Goal: Transaction & Acquisition: Purchase product/service

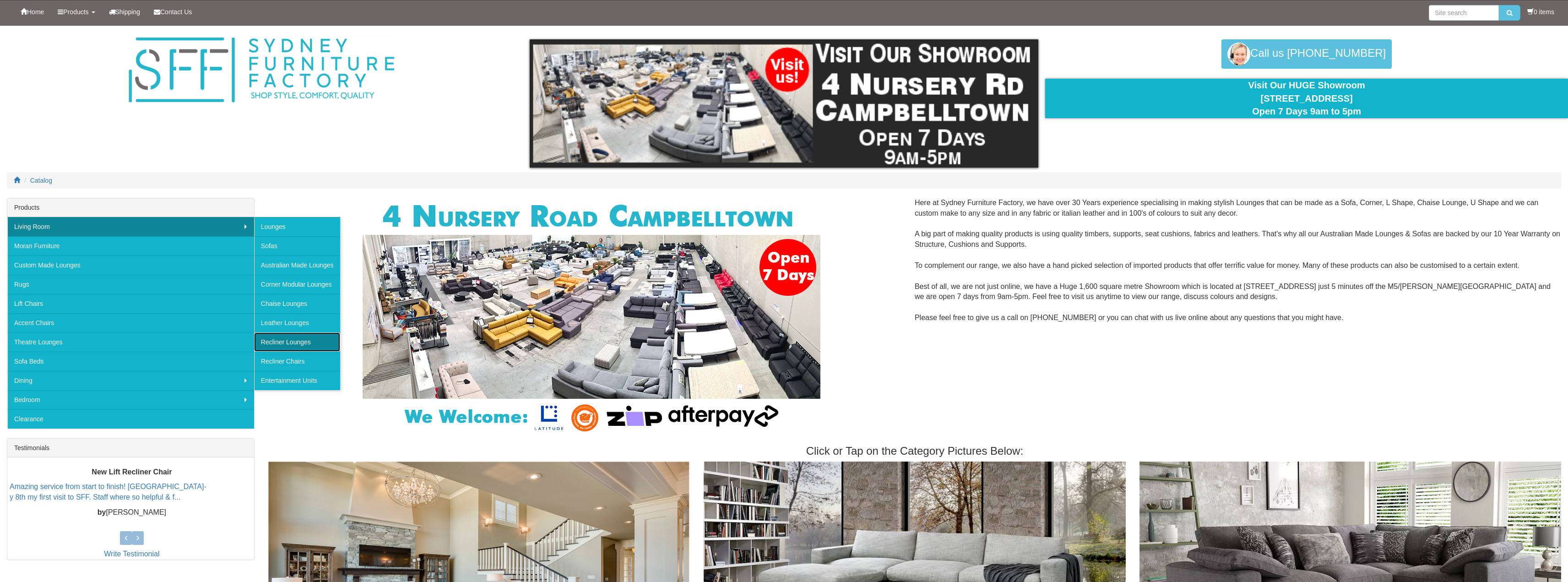
click at [301, 338] on link "Recliner Lounges" at bounding box center [297, 342] width 86 height 19
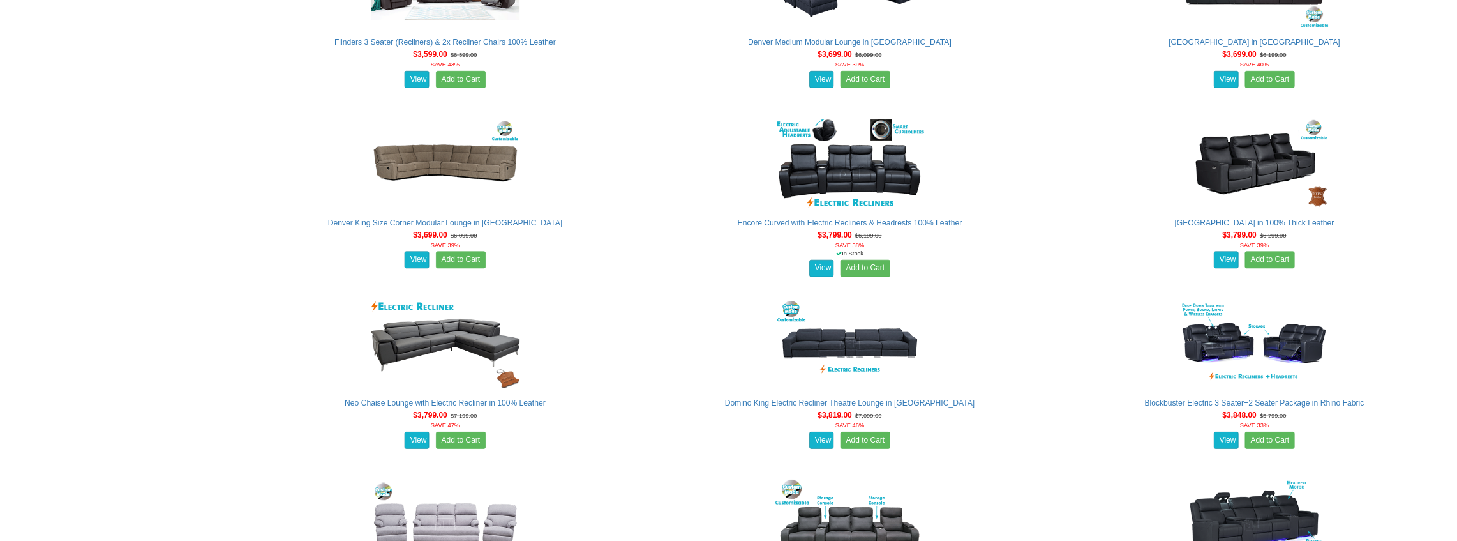
scroll to position [3319, 0]
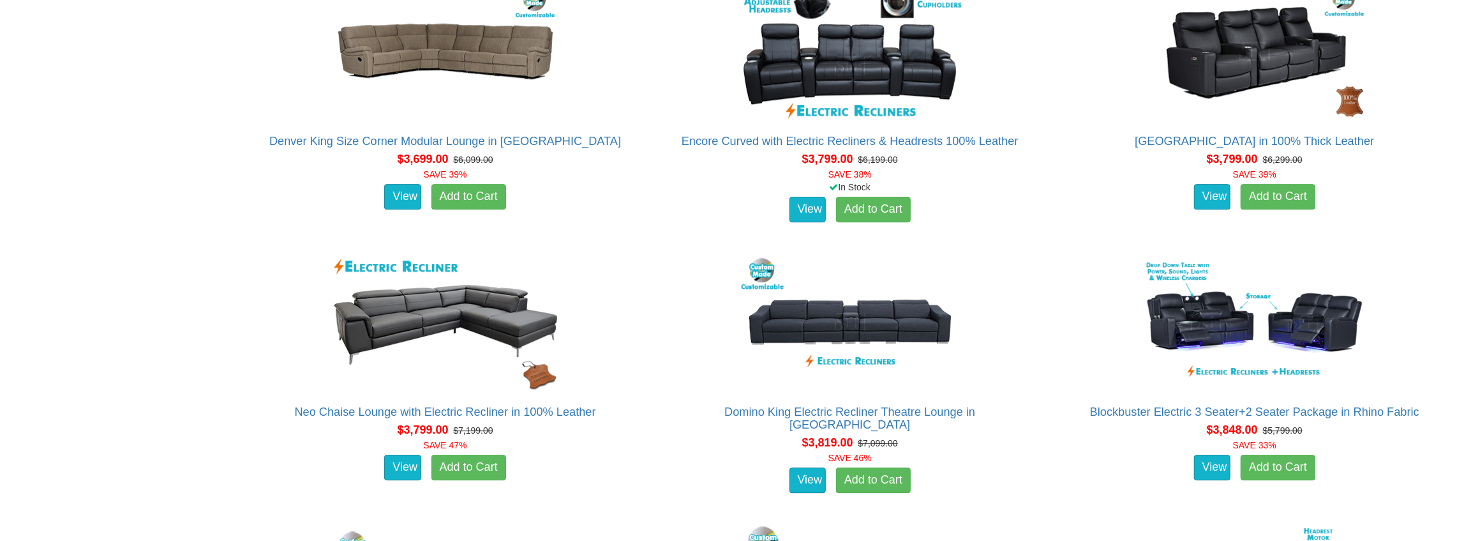
drag, startPoint x: 2180, startPoint y: 0, endPoint x: 1045, endPoint y: 262, distance: 1164.5
click at [1045, 262] on div "Domino King Electric Recliner Theatre Lounge in [GEOGRAPHIC_DATA] About the [GE…" at bounding box center [850, 374] width 405 height 258
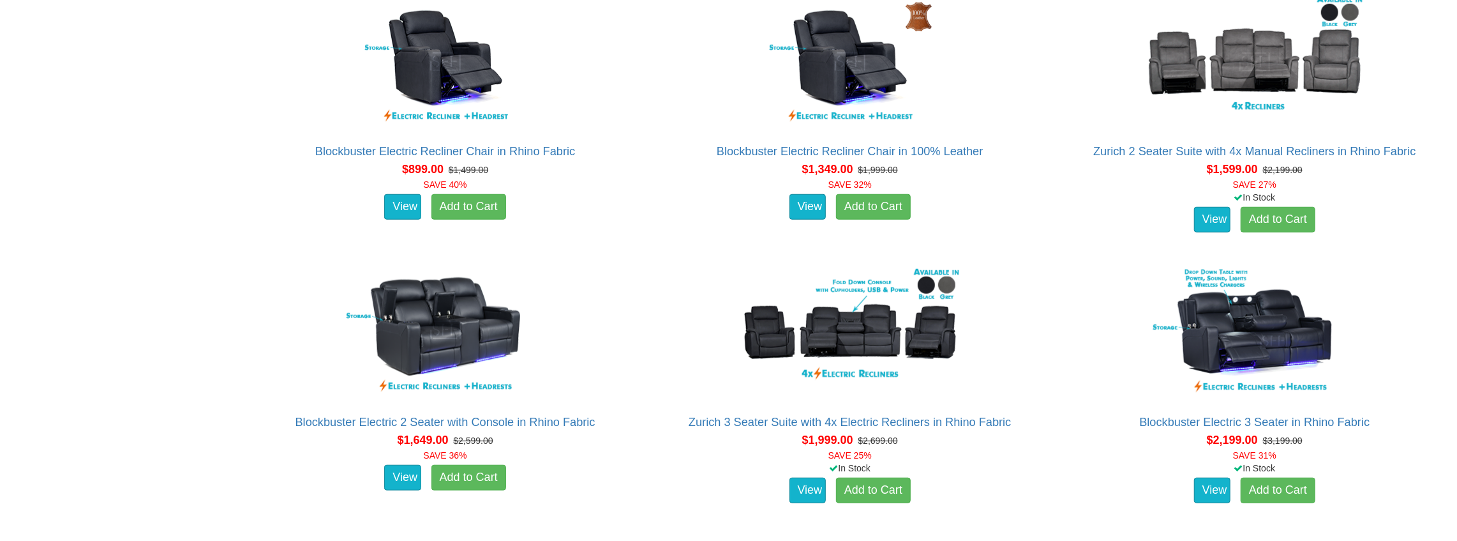
scroll to position [893, 0]
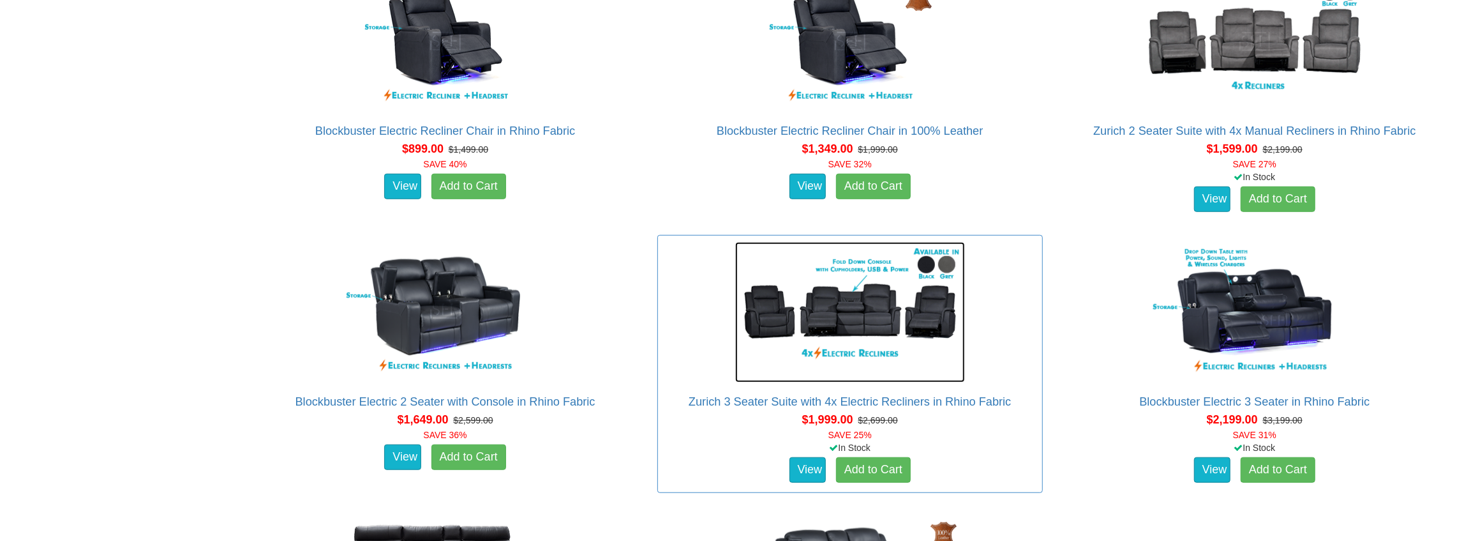
click at [837, 310] on img at bounding box center [850, 312] width 230 height 140
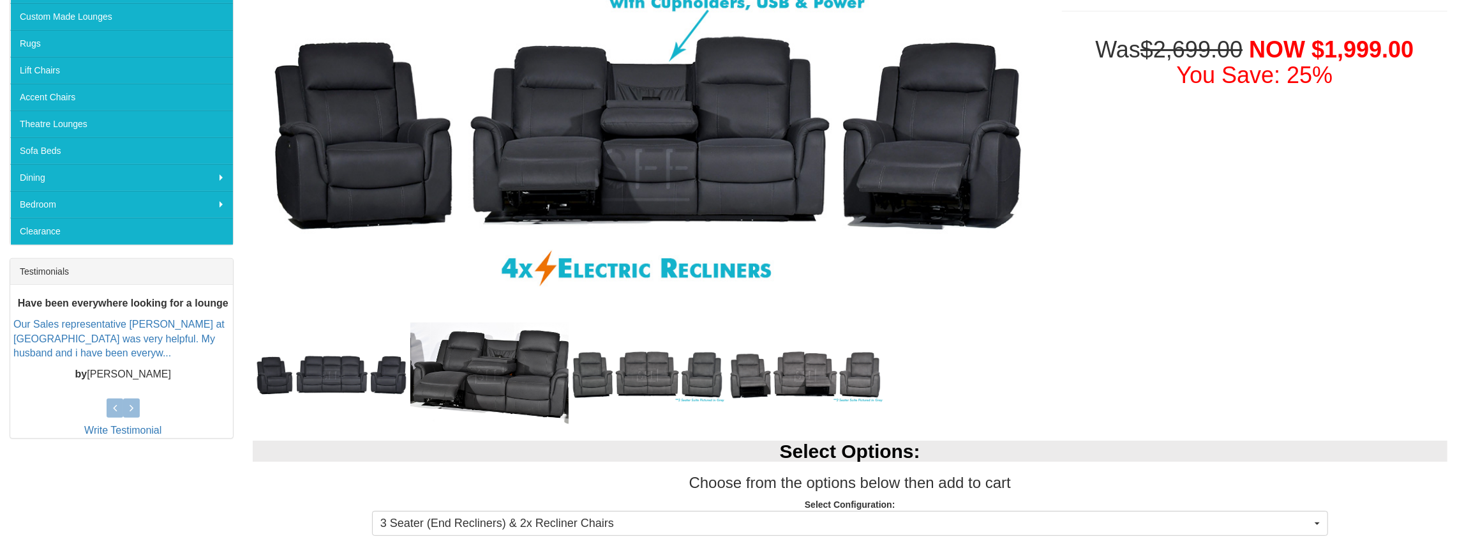
scroll to position [297, 0]
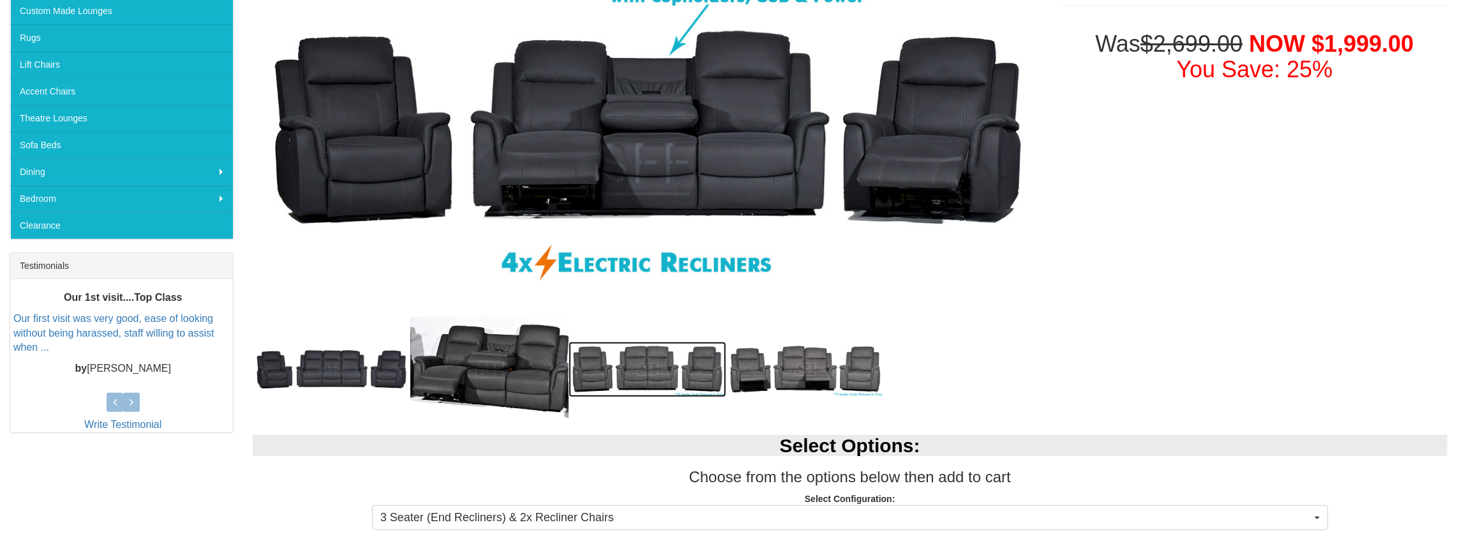
click at [631, 356] on img at bounding box center [648, 369] width 158 height 56
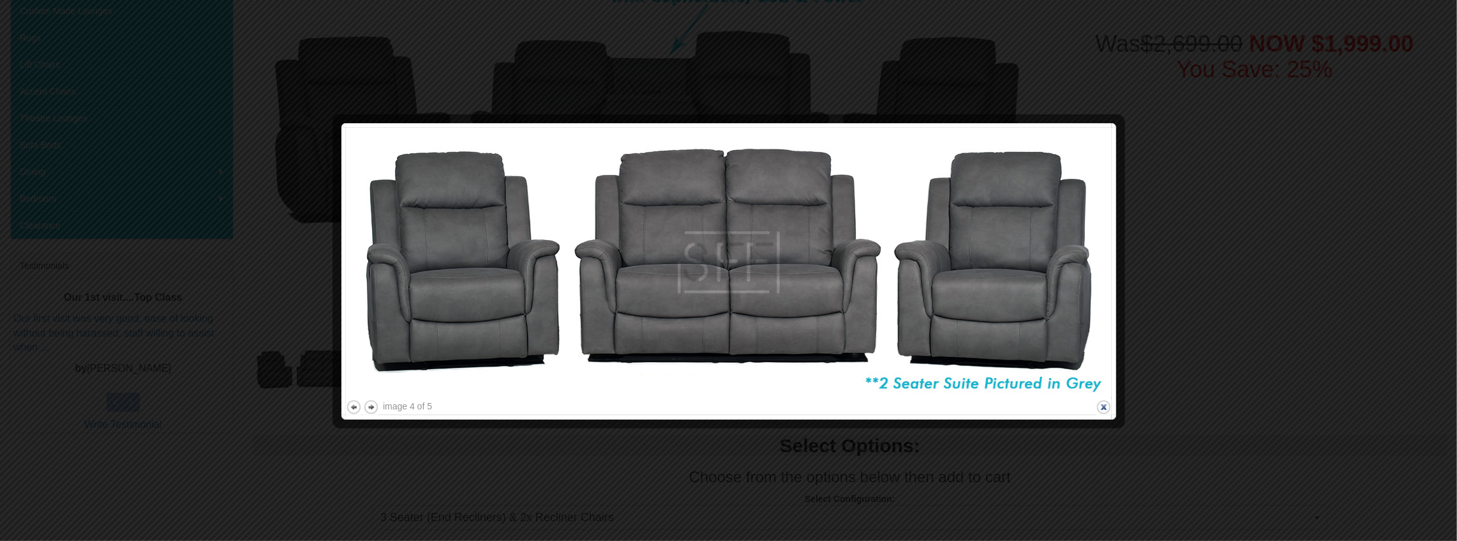
click at [1103, 403] on button "close" at bounding box center [1104, 407] width 16 height 16
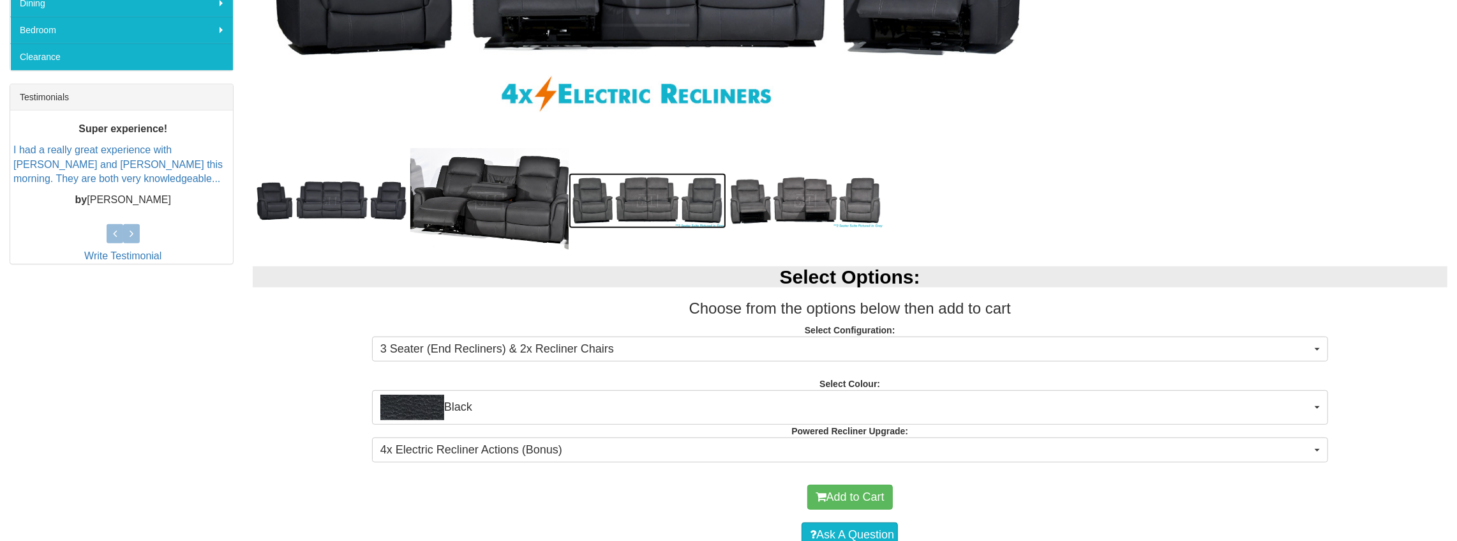
scroll to position [468, 0]
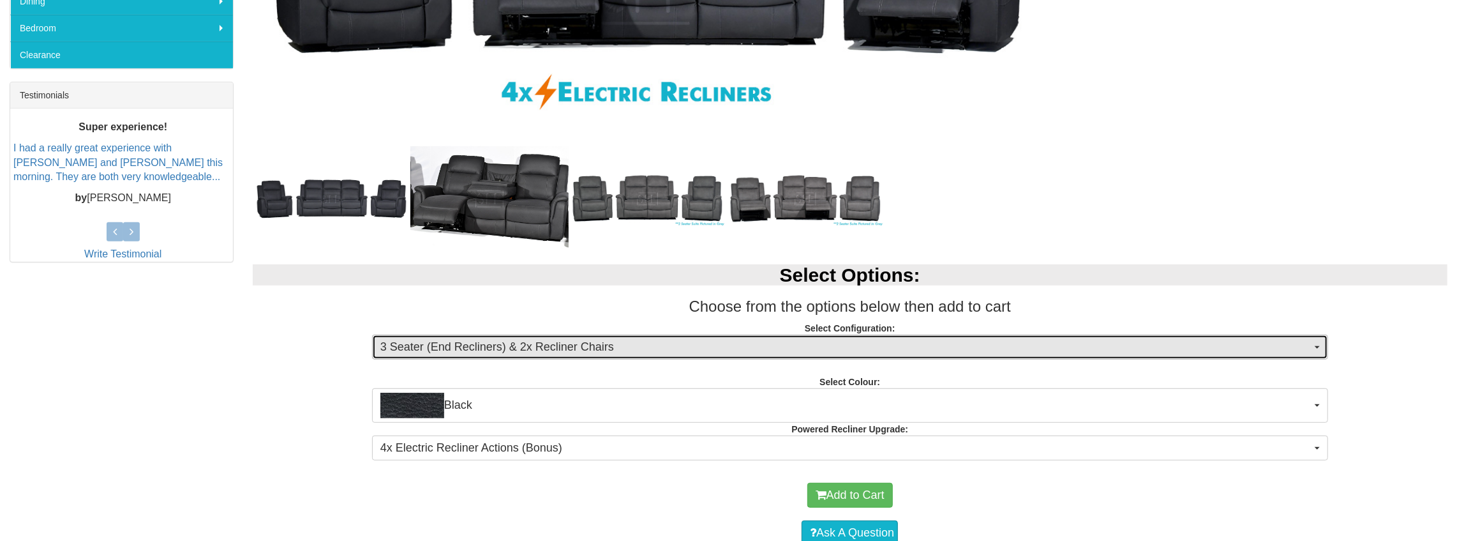
click at [973, 341] on span "3 Seater (End Recliners) & 2x Recliner Chairs" at bounding box center [845, 347] width 931 height 17
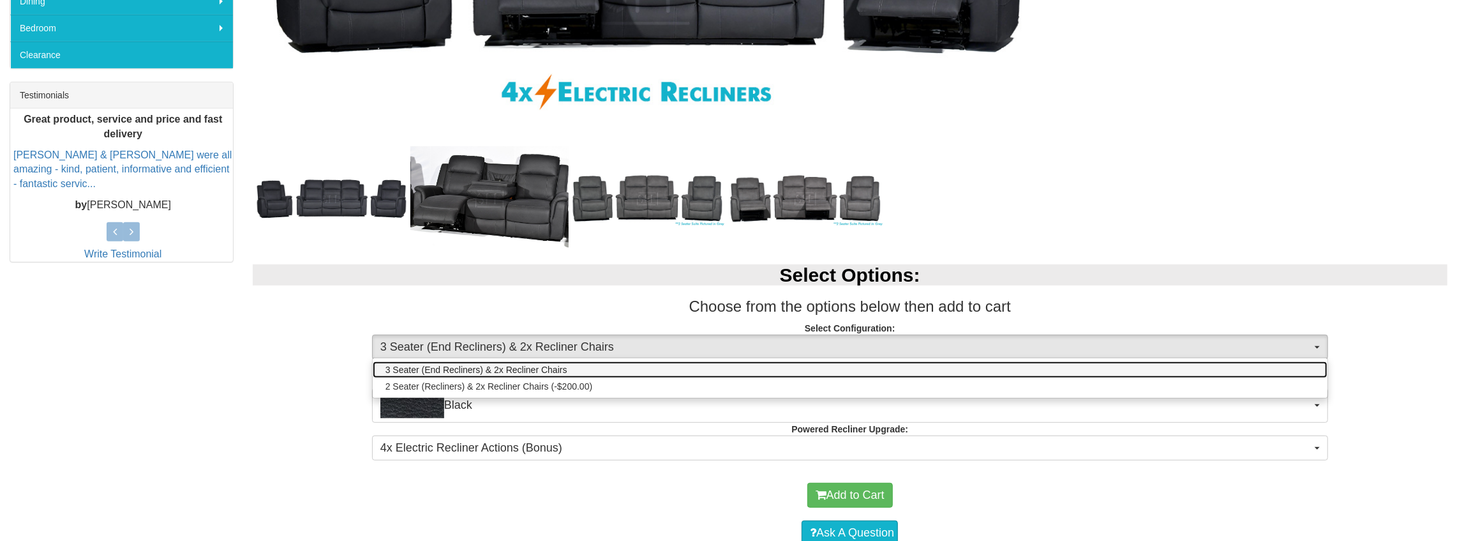
click at [507, 365] on span "3 Seater (End Recliners) & 2x Recliner Chairs" at bounding box center [476, 369] width 182 height 13
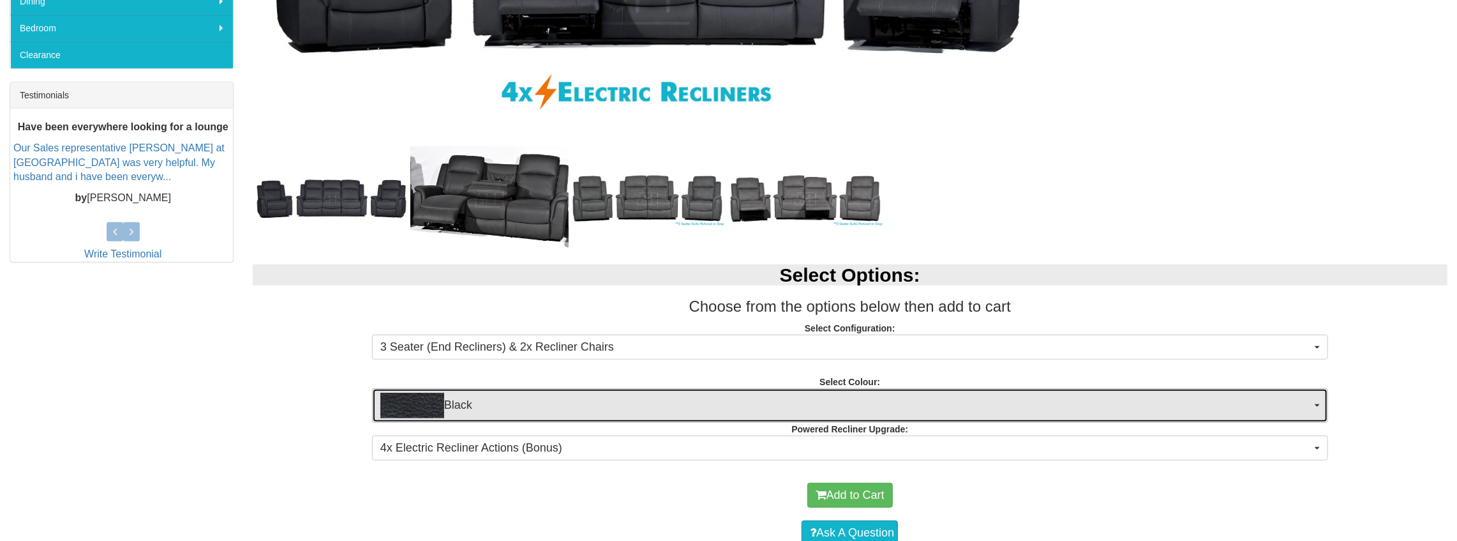
click at [556, 403] on span "Black" at bounding box center [845, 405] width 931 height 26
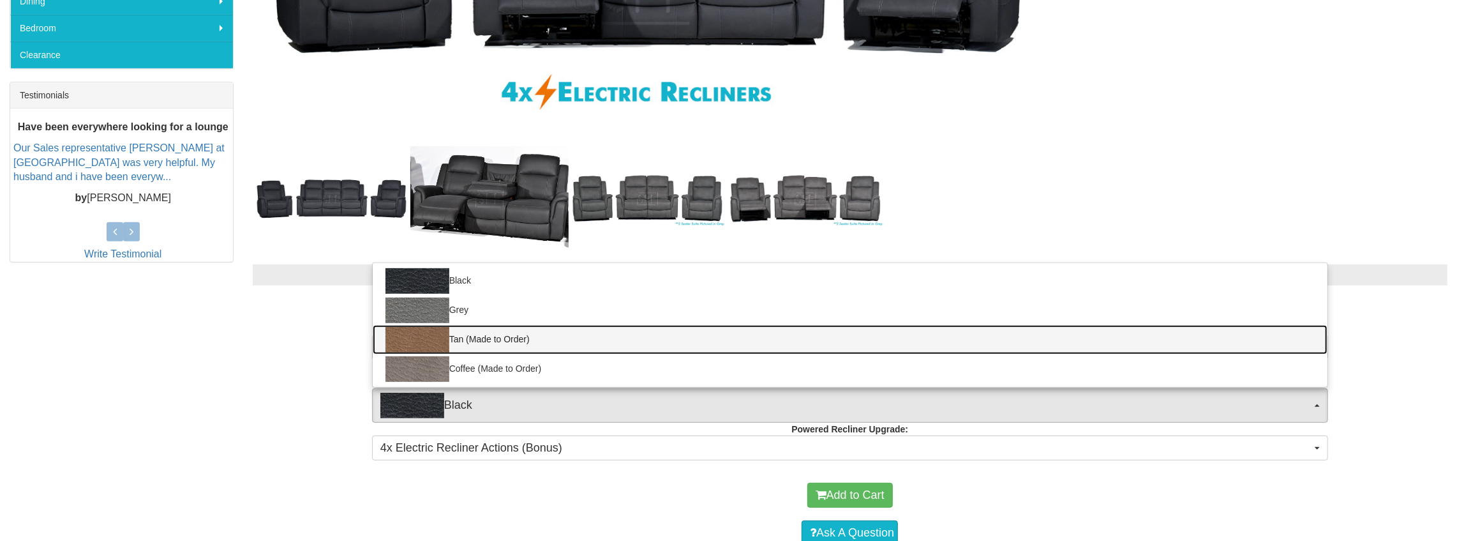
click at [454, 336] on link "Tan (Made to Order)" at bounding box center [850, 339] width 955 height 29
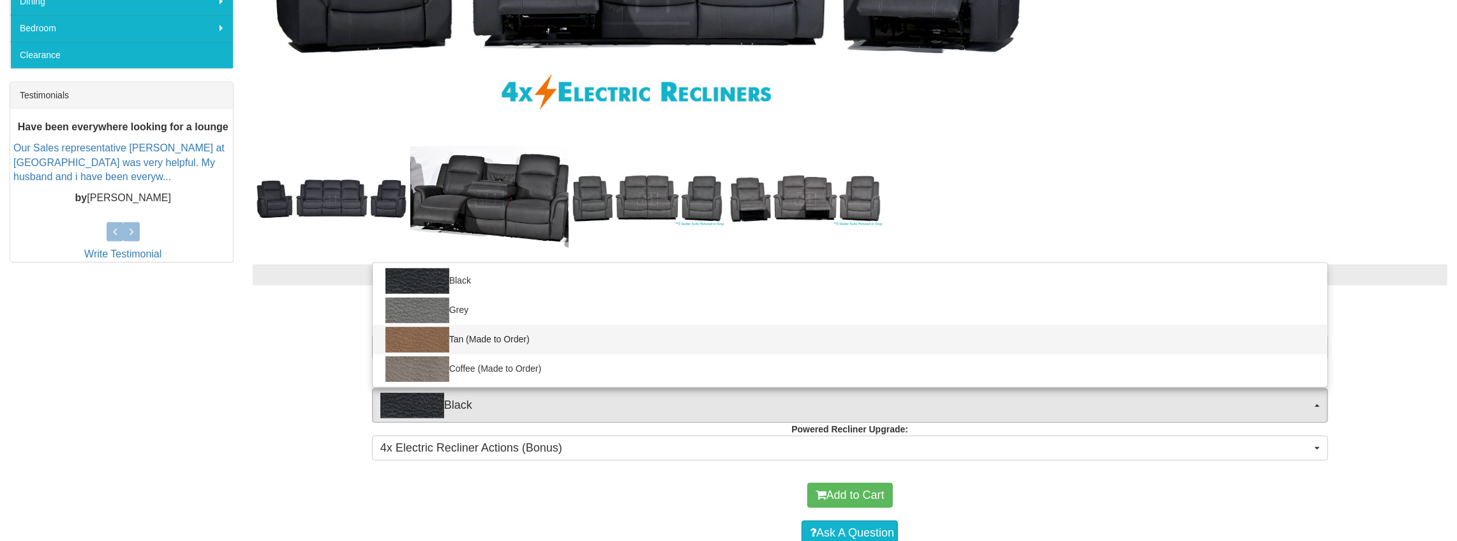
select select "2070"
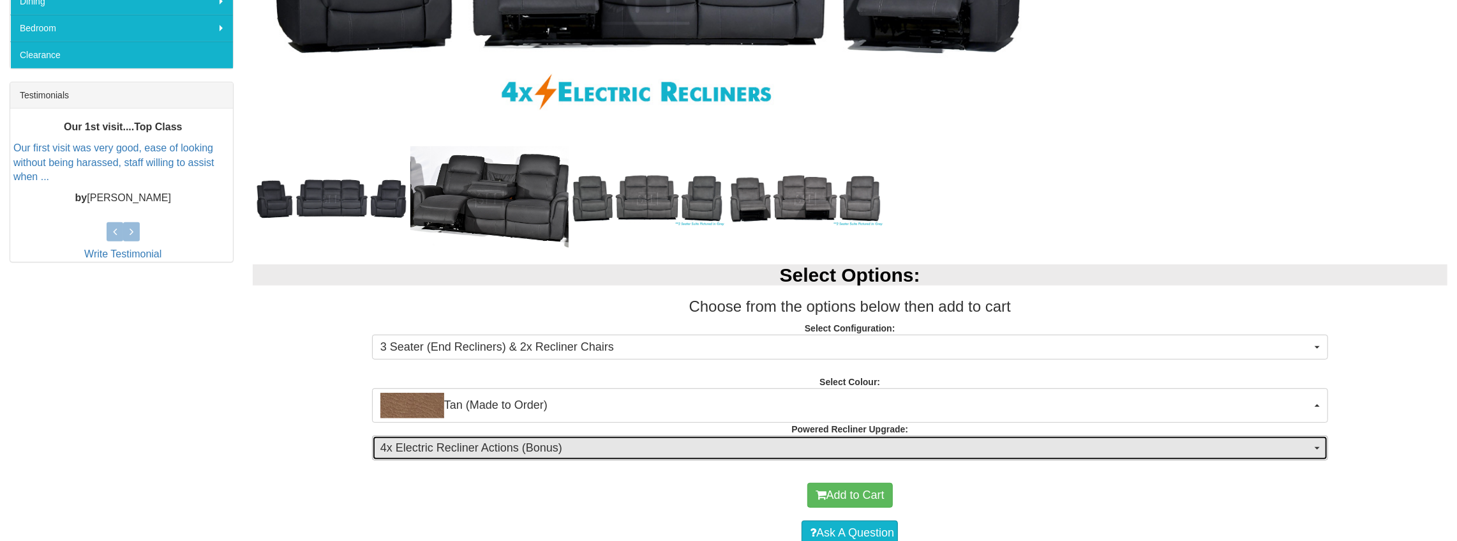
click at [517, 444] on span "4x Electric Recliner Actions (Bonus)" at bounding box center [845, 448] width 931 height 17
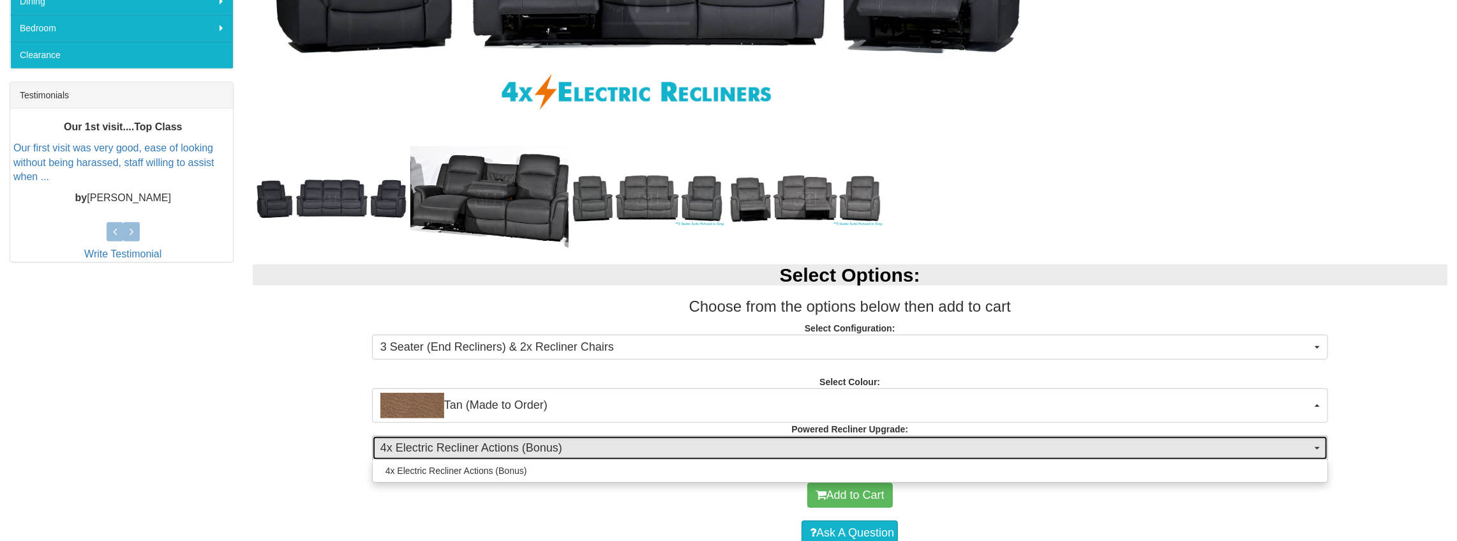
click at [517, 444] on span "4x Electric Recliner Actions (Bonus)" at bounding box center [845, 448] width 931 height 17
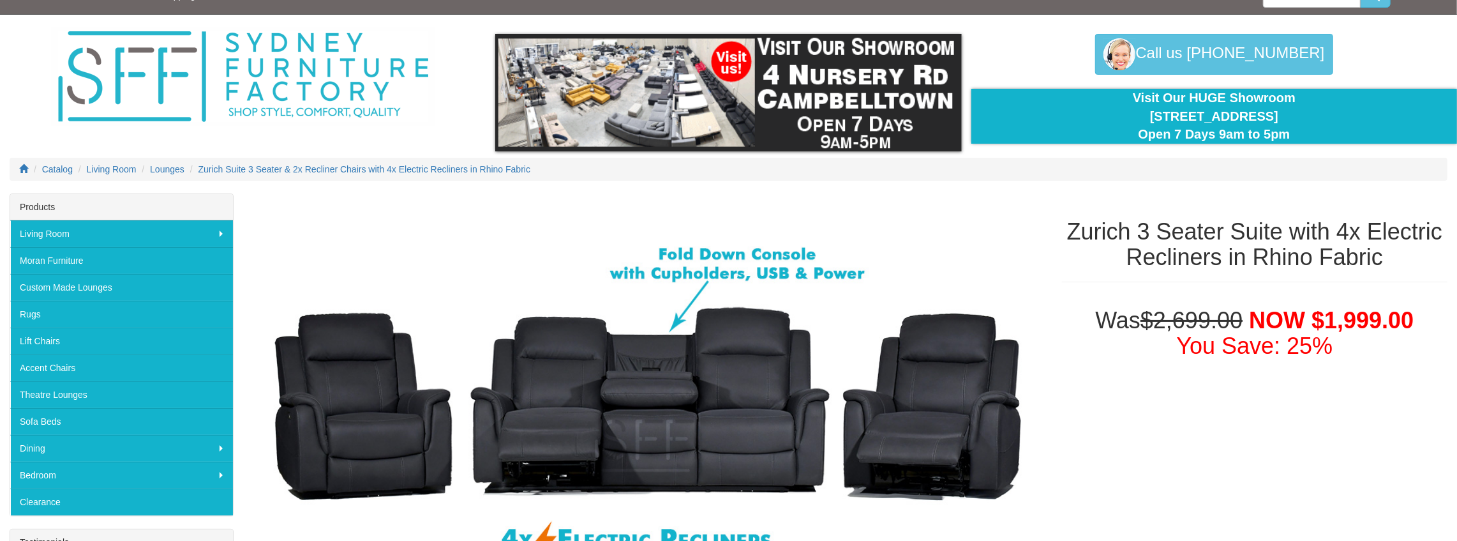
scroll to position [0, 0]
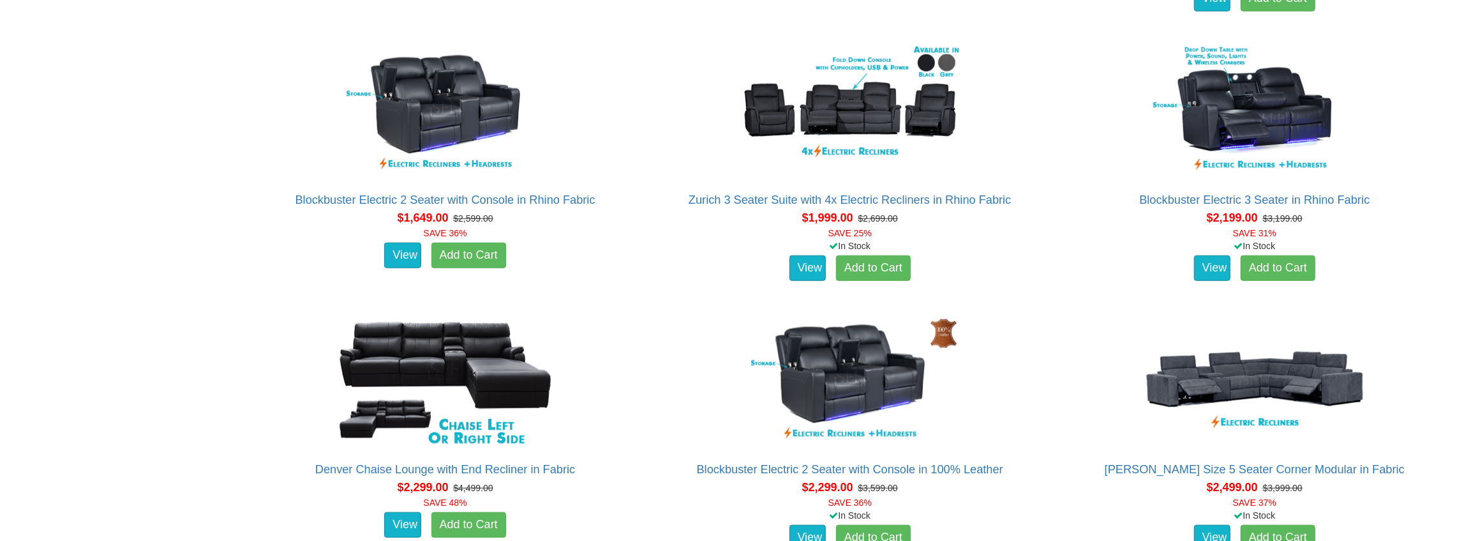
scroll to position [1106, 0]
